Goal: Task Accomplishment & Management: Manage account settings

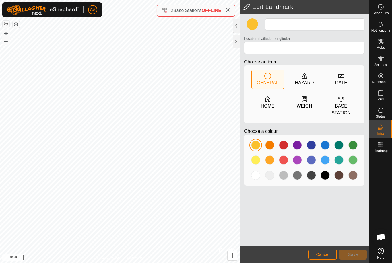
type input "Tall hay"
type input "44.282778, -72.159372"
click at [327, 250] on button "Cancel" at bounding box center [323, 255] width 28 height 10
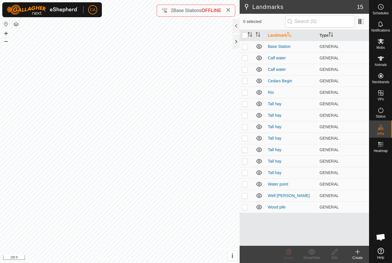
click at [246, 138] on p-checkbox at bounding box center [245, 138] width 6 height 5
click at [290, 255] on icon at bounding box center [288, 252] width 5 height 6
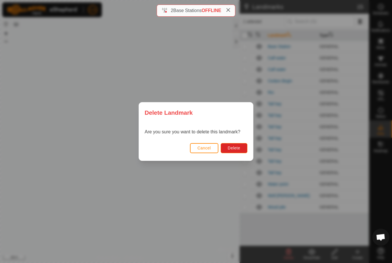
click at [243, 149] on button "Delete" at bounding box center [234, 148] width 27 height 10
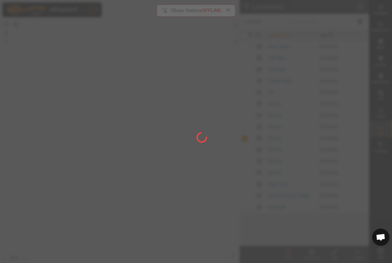
checkbox input "false"
